Goal: Transaction & Acquisition: Purchase product/service

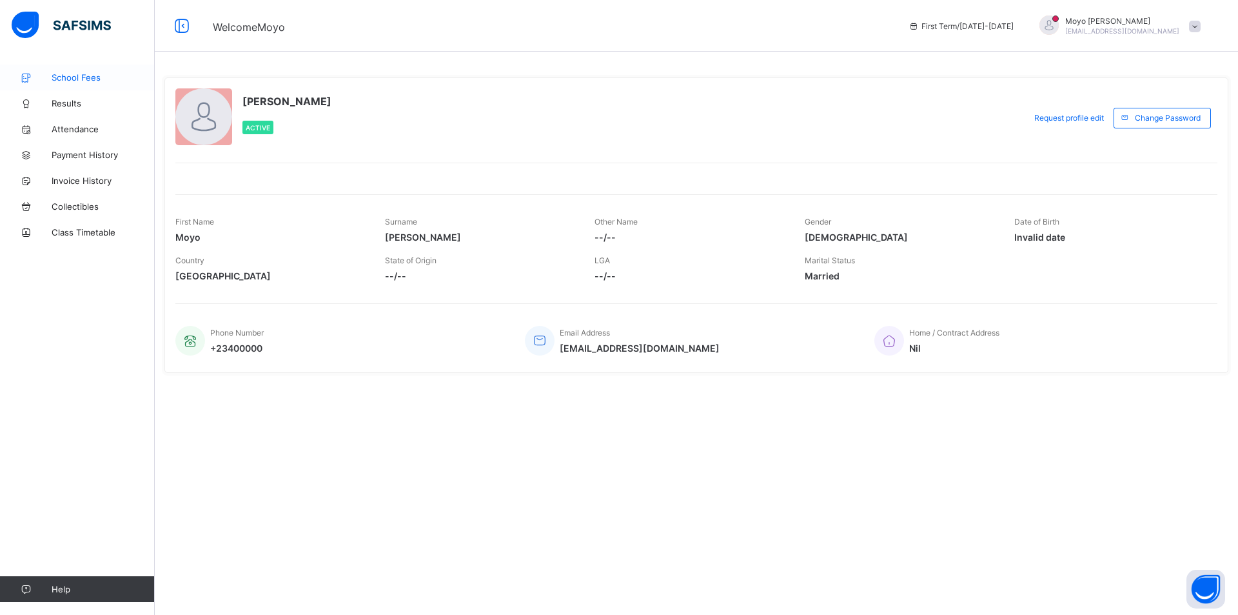
click at [83, 81] on span "School Fees" at bounding box center [103, 77] width 103 height 10
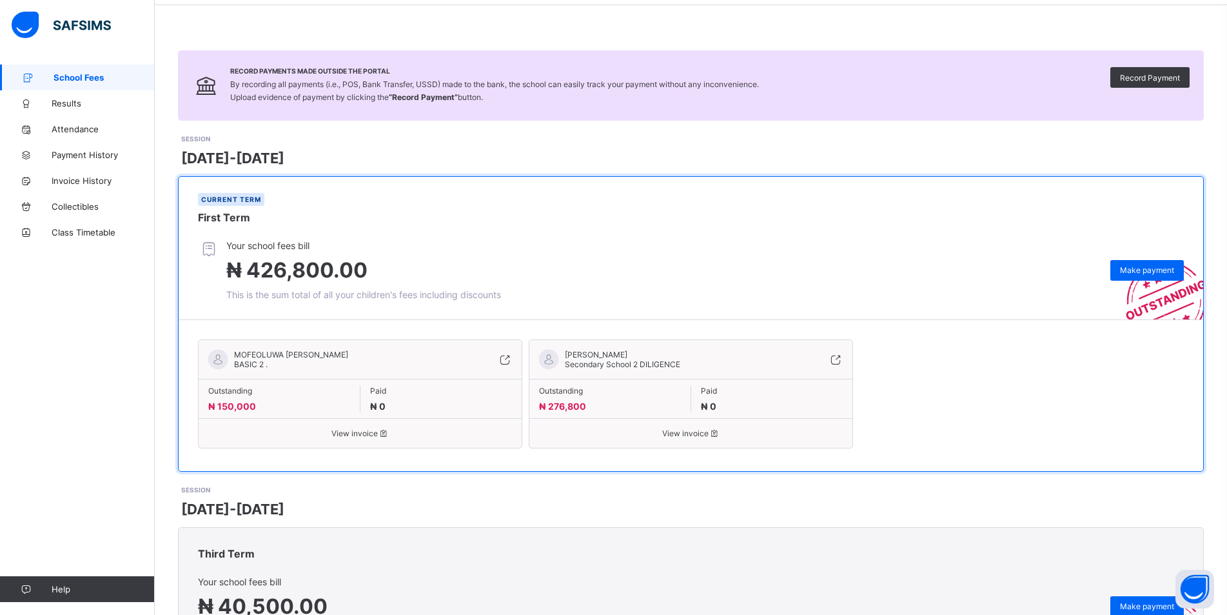
scroll to position [14, 0]
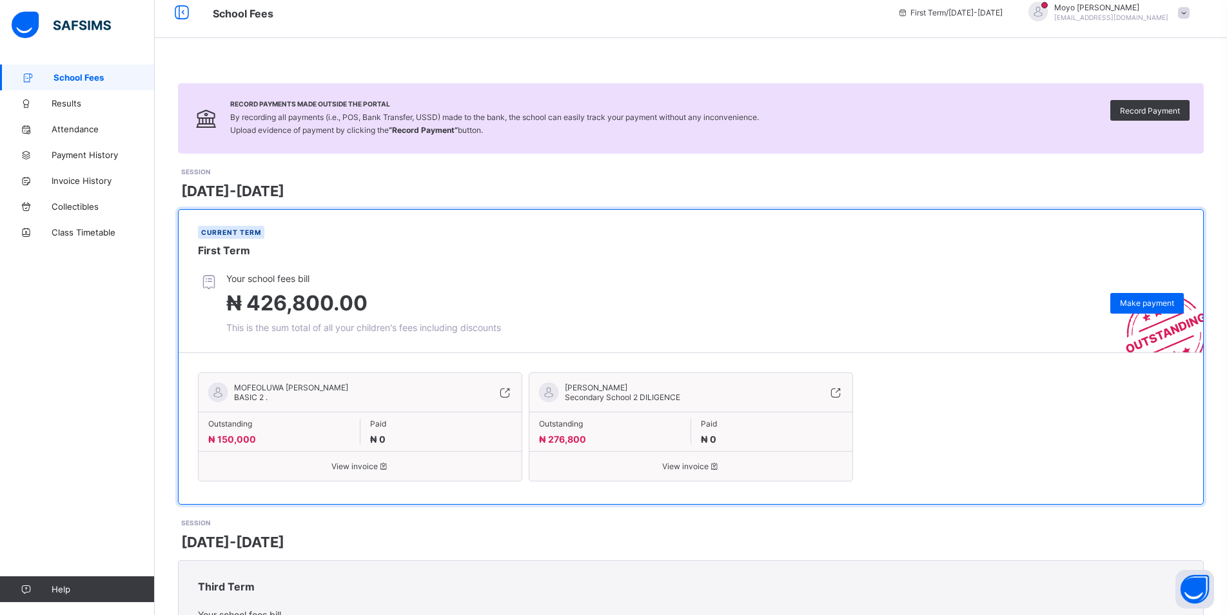
click at [360, 465] on span "View invoice" at bounding box center [360, 466] width 304 height 10
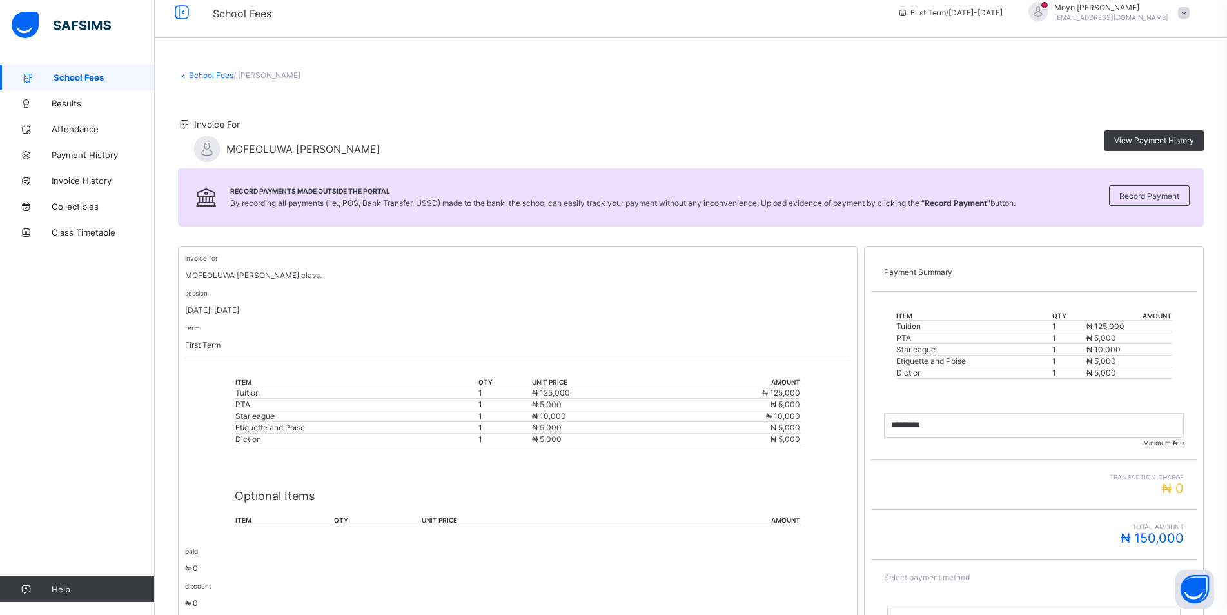
scroll to position [161, 0]
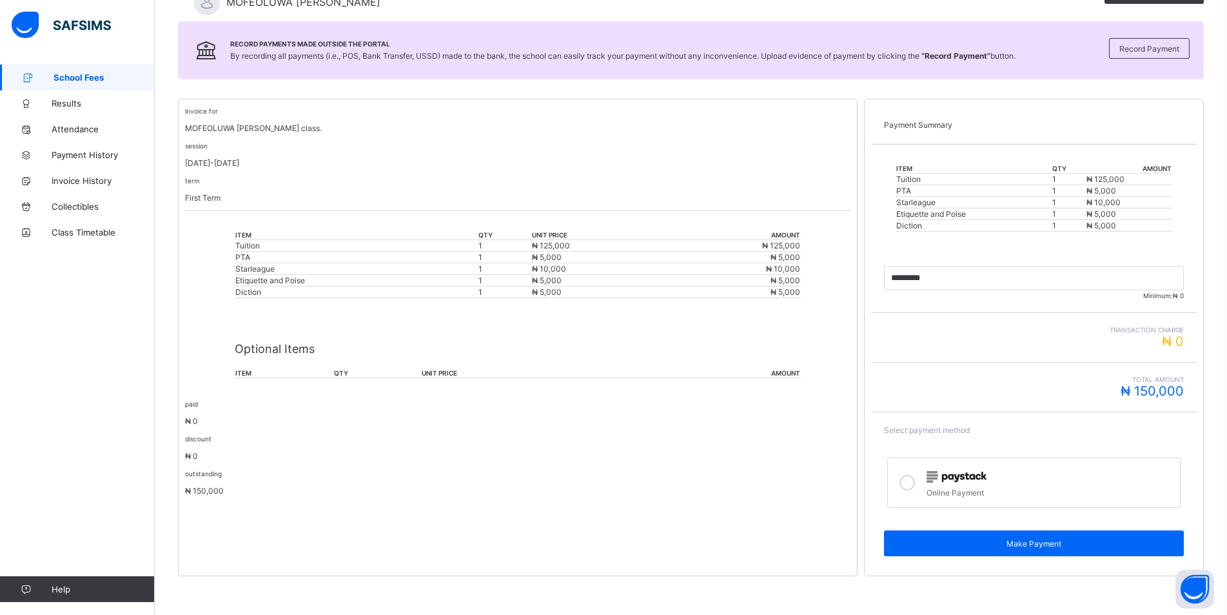
click at [915, 484] on icon at bounding box center [907, 482] width 15 height 15
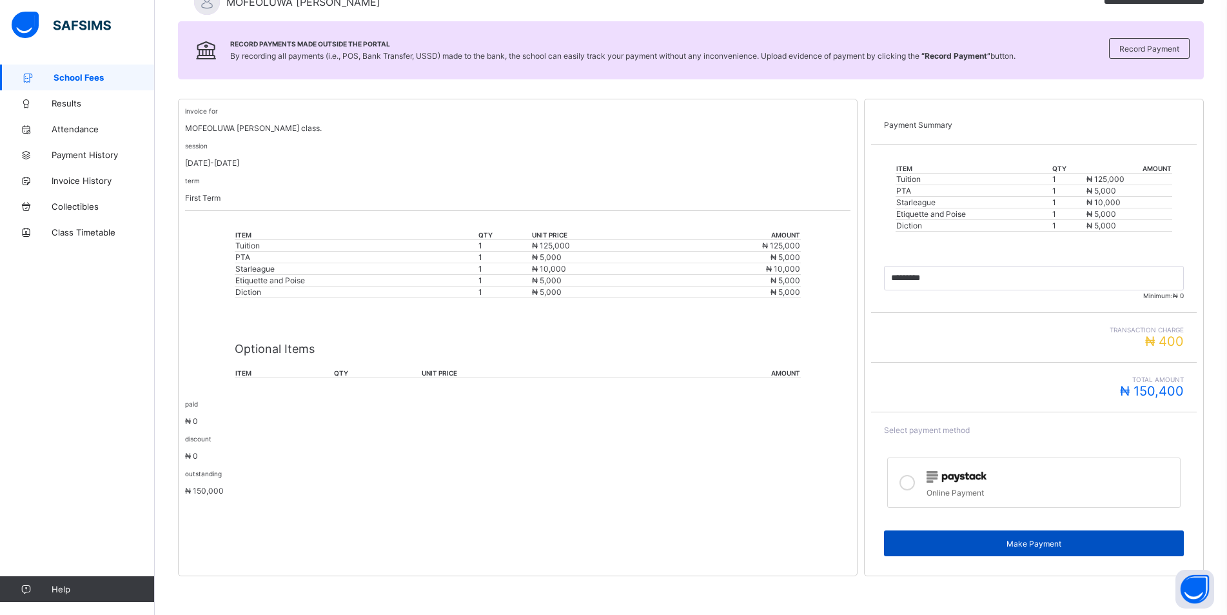
click at [1030, 539] on span "Make Payment" at bounding box center [1034, 543] width 281 height 10
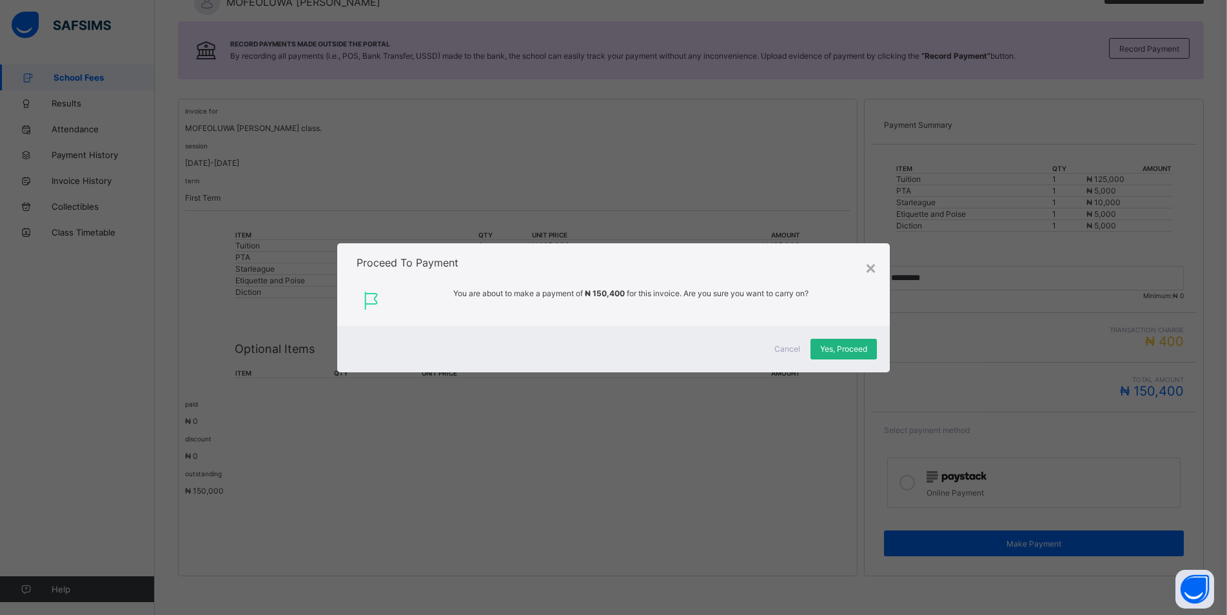
click at [845, 351] on span "Yes, Proceed" at bounding box center [843, 349] width 47 height 10
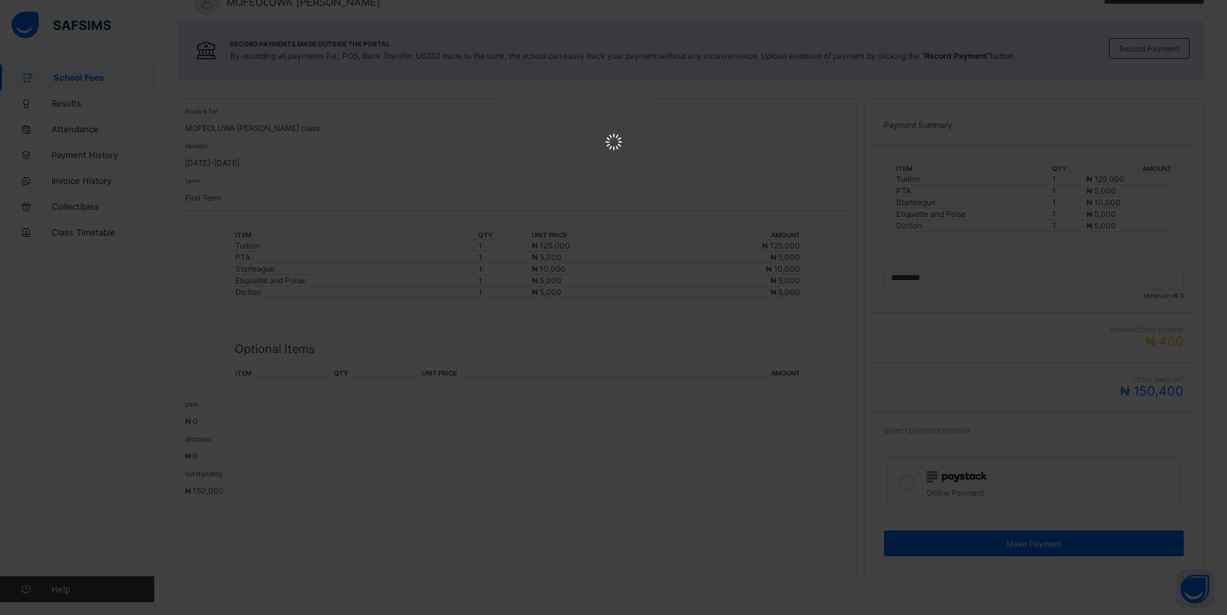
scroll to position [0, 0]
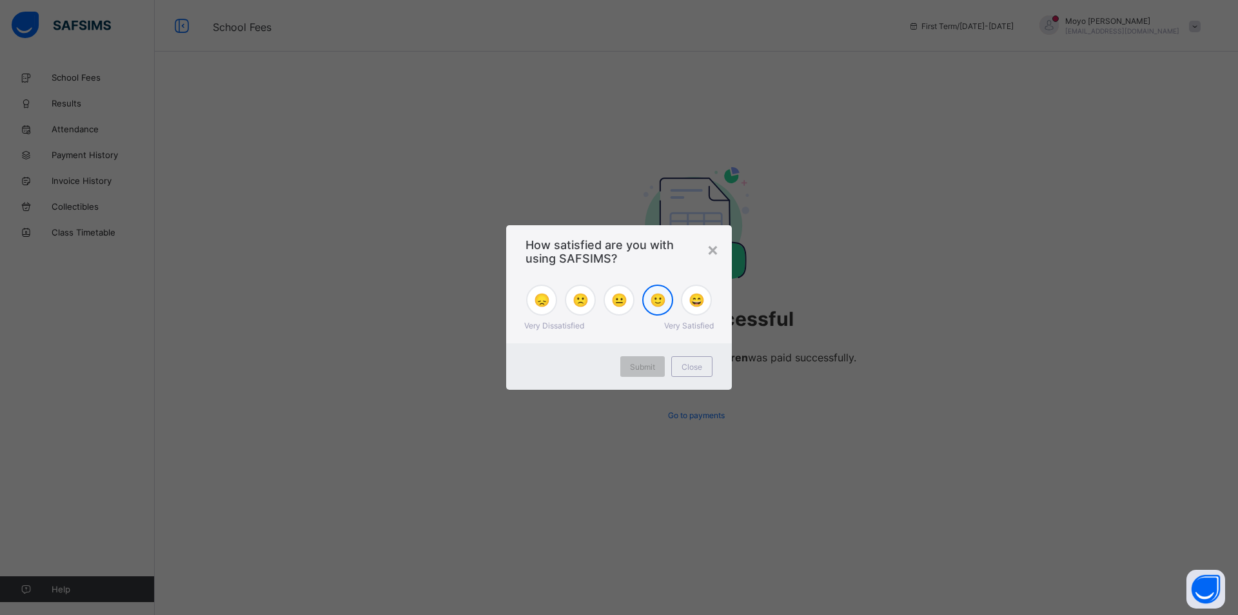
click at [648, 305] on div "🙂" at bounding box center [657, 299] width 31 height 31
click at [649, 364] on span "Submit" at bounding box center [642, 367] width 25 height 10
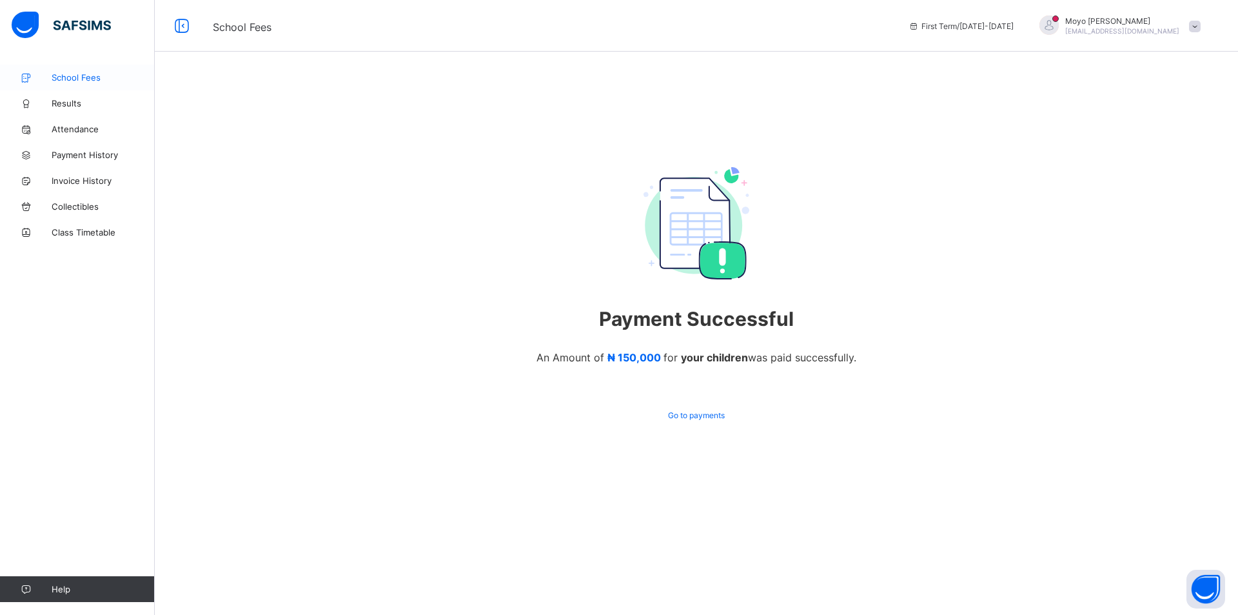
click at [77, 76] on span "School Fees" at bounding box center [103, 77] width 103 height 10
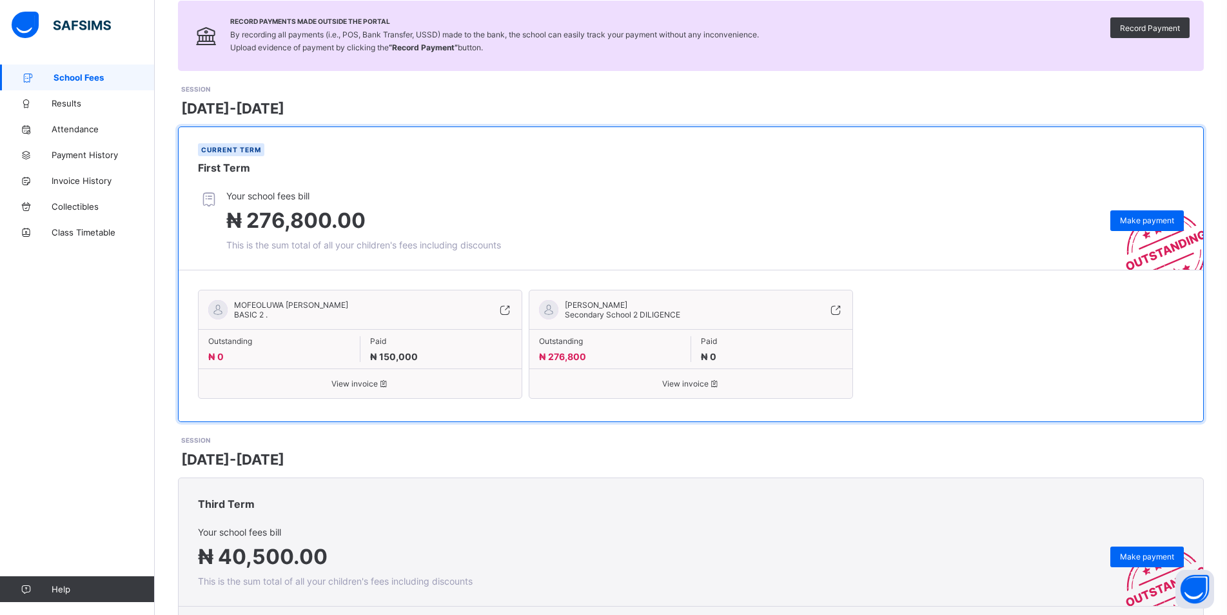
scroll to position [129, 0]
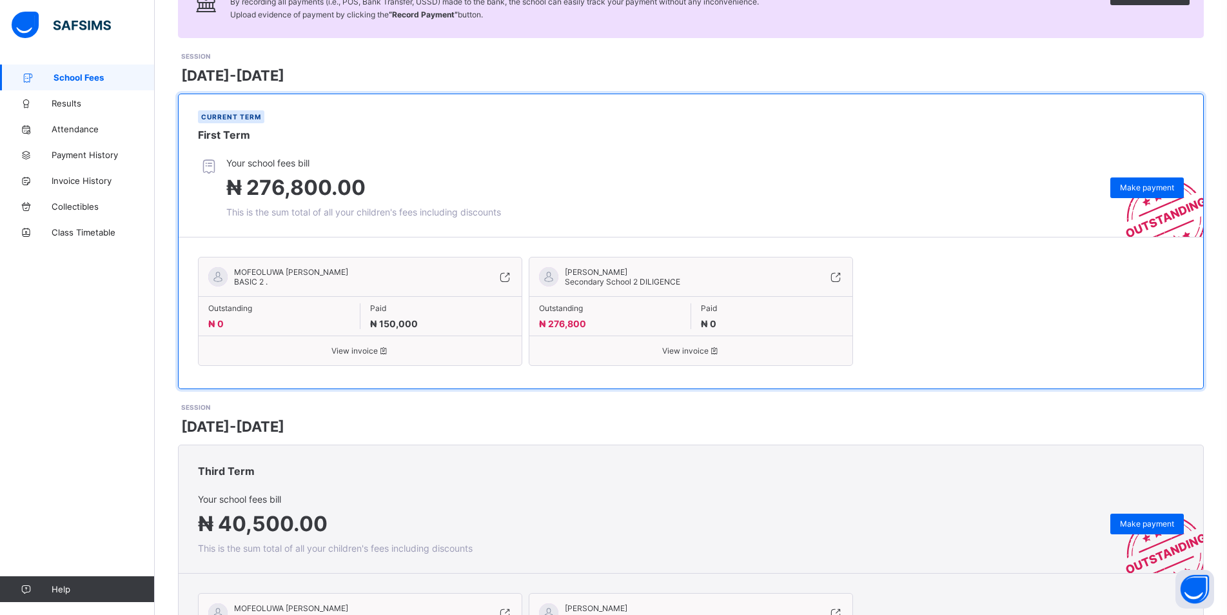
click at [351, 351] on span "View invoice" at bounding box center [360, 351] width 304 height 10
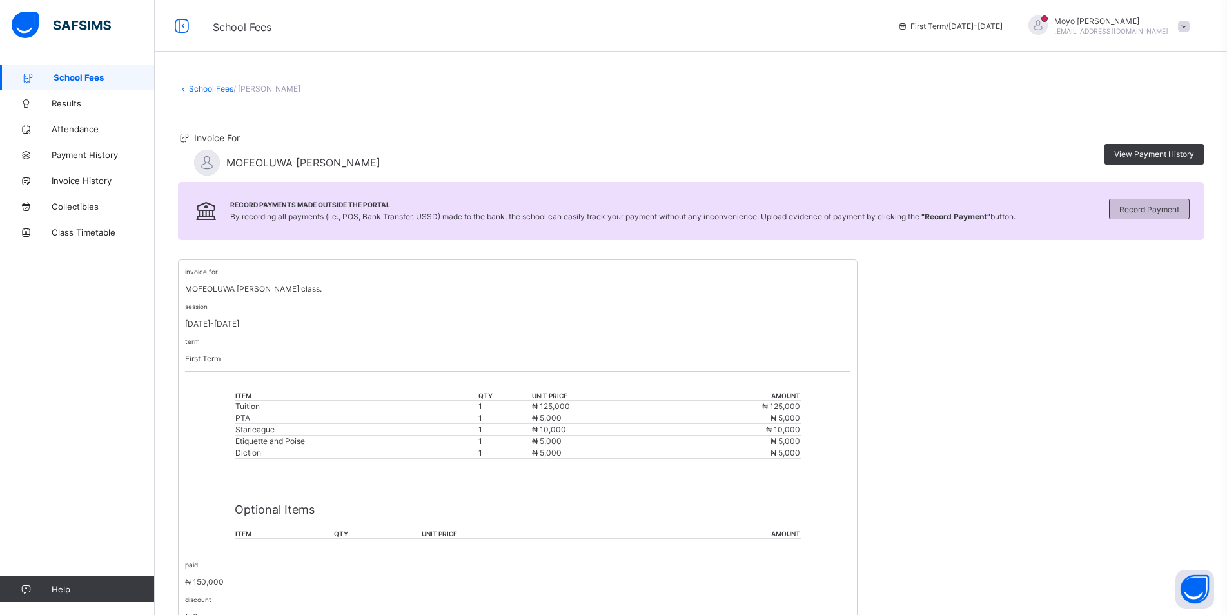
click at [1167, 213] on span "Record Payment" at bounding box center [1149, 209] width 60 height 10
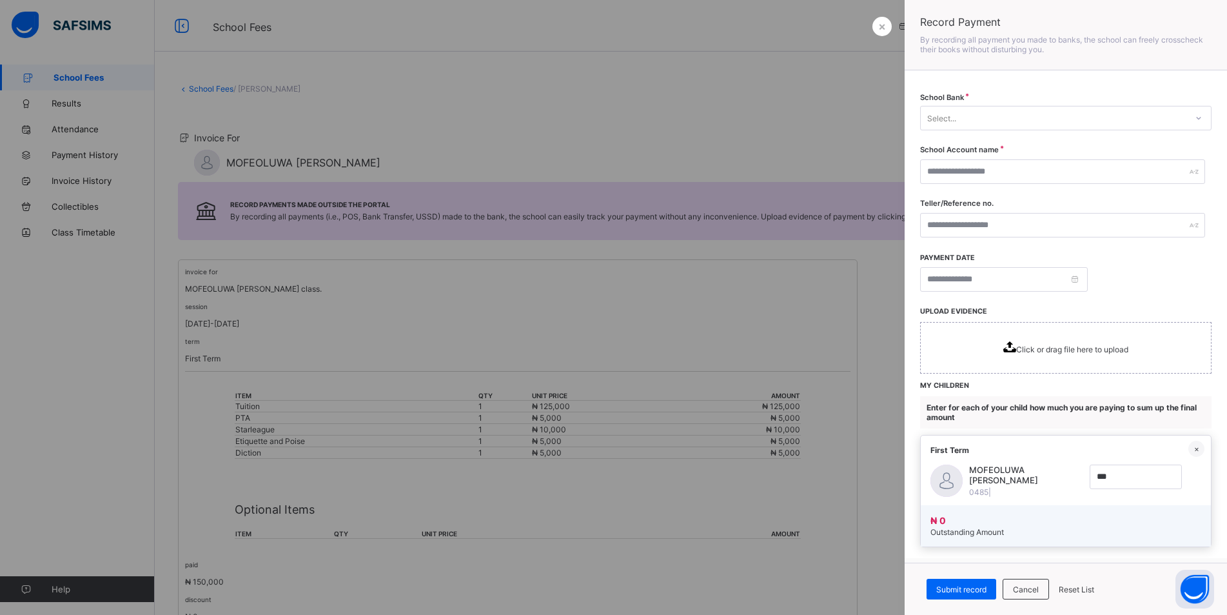
click at [808, 328] on div at bounding box center [613, 307] width 1227 height 615
